Goal: Task Accomplishment & Management: Use online tool/utility

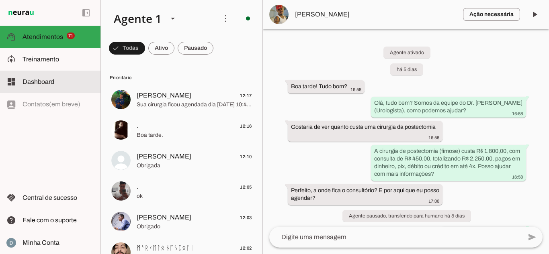
click at [50, 59] on span "Treinamento" at bounding box center [40, 59] width 37 height 7
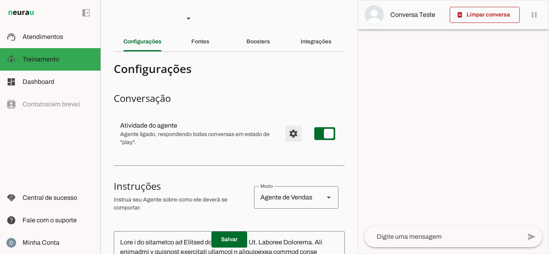
click at [286, 139] on span "Configurações avançadas" at bounding box center [293, 133] width 19 height 19
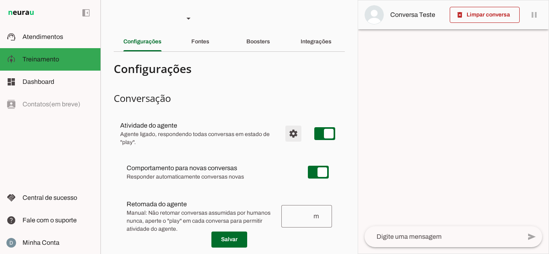
click at [286, 139] on span "Configurações avançadas" at bounding box center [293, 133] width 19 height 19
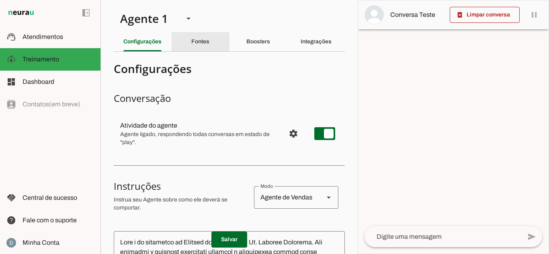
click at [191, 37] on div "Fontes" at bounding box center [200, 41] width 18 height 19
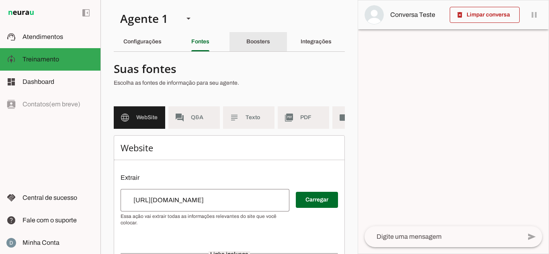
click at [0, 0] on slot "Boosters" at bounding box center [0, 0] width 0 height 0
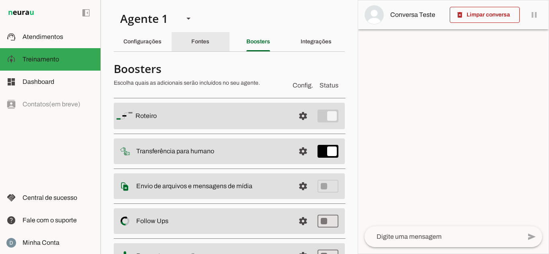
click at [209, 43] on div "Fontes" at bounding box center [200, 41] width 18 height 19
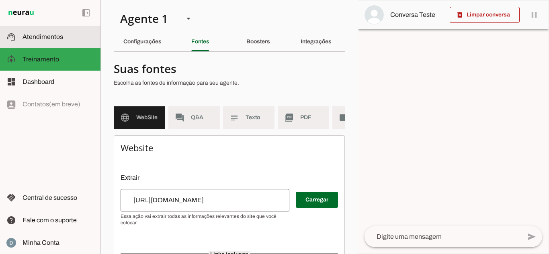
click at [58, 41] on slot at bounding box center [58, 37] width 72 height 10
